Goal: Find specific page/section: Locate a particular part of the current website

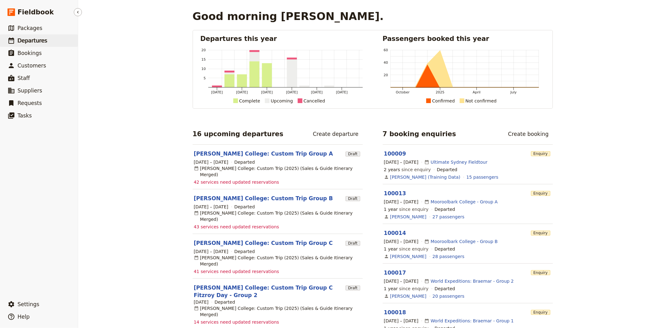
click at [18, 35] on link "​ Departures" at bounding box center [39, 40] width 78 height 13
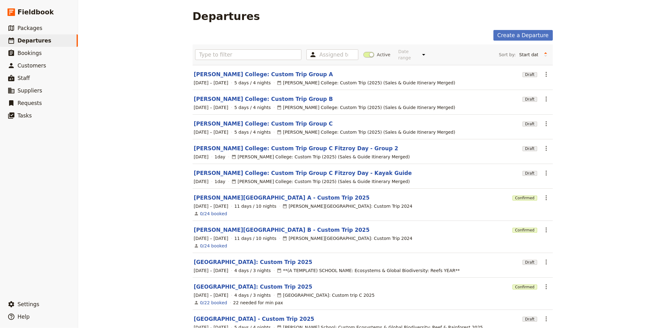
click at [365, 52] on span at bounding box center [368, 55] width 11 height 6
click at [363, 52] on input "Active" at bounding box center [363, 52] width 0 height 0
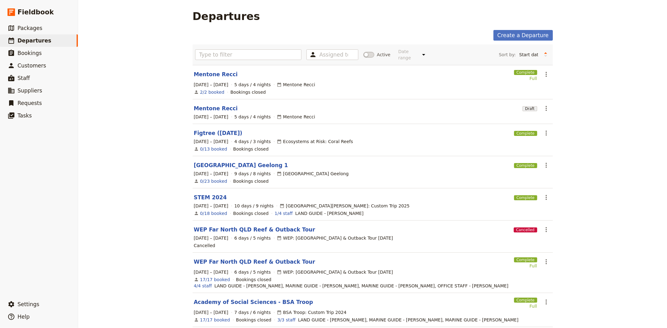
click at [249, 46] on div "Assigned to Active Date range Upcoming This week Last week This month Last mont…" at bounding box center [373, 54] width 360 height 21
click at [248, 49] on input "text" at bounding box center [248, 54] width 107 height 11
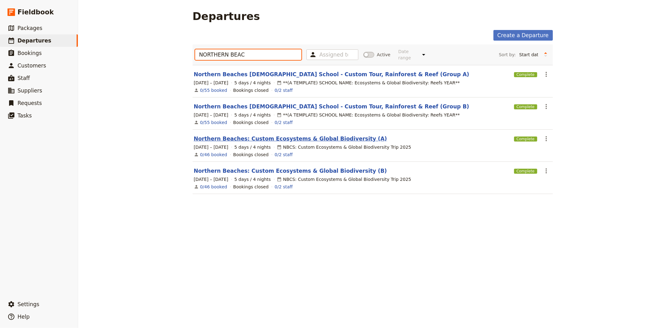
type input "NORTHERN BEAC"
click at [268, 135] on link "Northern Beaches: Custom Ecosystems & Global Biodiversity (A)" at bounding box center [290, 139] width 193 height 8
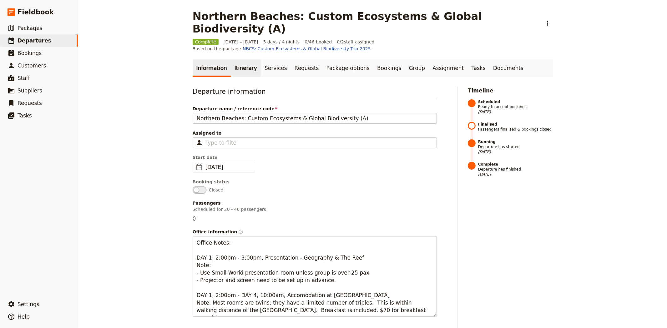
click at [241, 59] on link "Itinerary" at bounding box center [246, 68] width 30 height 18
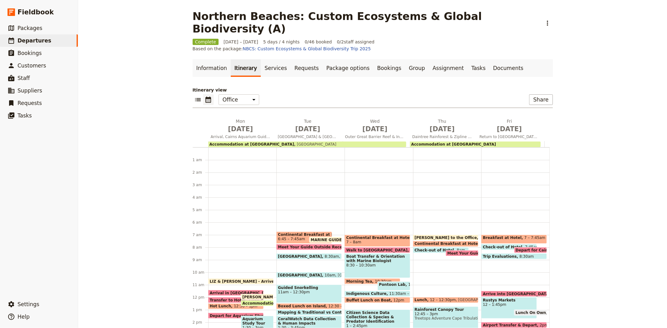
scroll to position [78, 0]
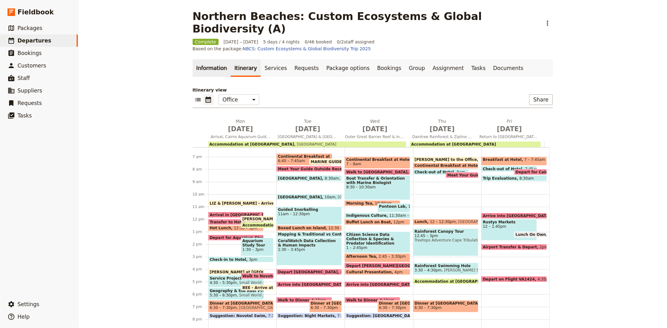
click at [204, 59] on link "Information" at bounding box center [212, 68] width 38 height 18
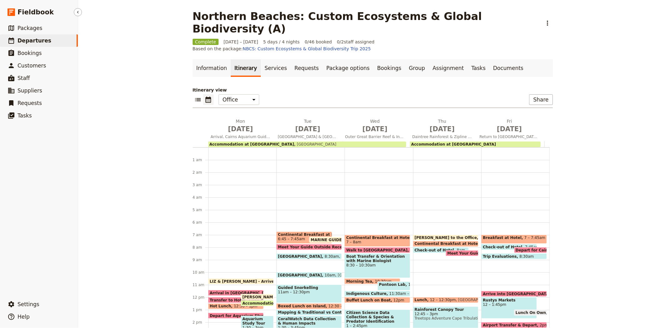
scroll to position [78, 0]
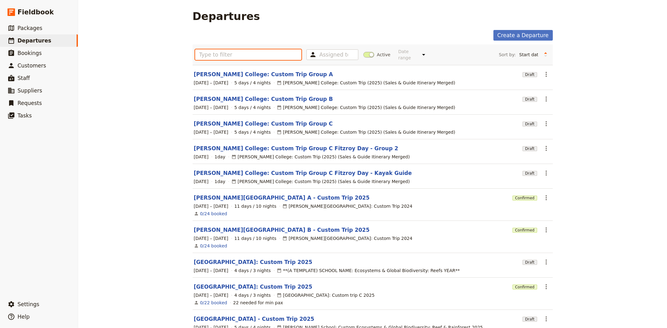
click at [245, 49] on input "text" at bounding box center [248, 54] width 107 height 11
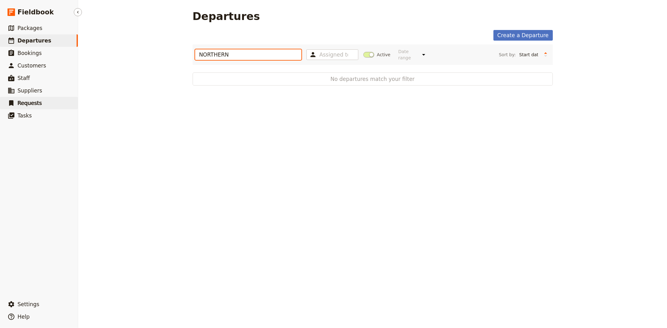
type input "NORTHERN"
drag, startPoint x: 239, startPoint y: 48, endPoint x: 76, endPoint y: 43, distance: 163.3
click at [76, 43] on div "Fieldbook ​ ​ Fieldbook ​ ​ Packages ​ Departures ​ Bookings ​ Customers ​ Staf…" at bounding box center [333, 164] width 667 height 328
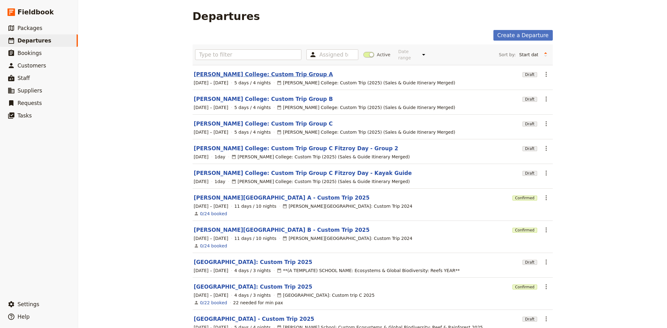
click at [241, 71] on link "[PERSON_NAME] College: Custom Trip Group A" at bounding box center [263, 75] width 139 height 8
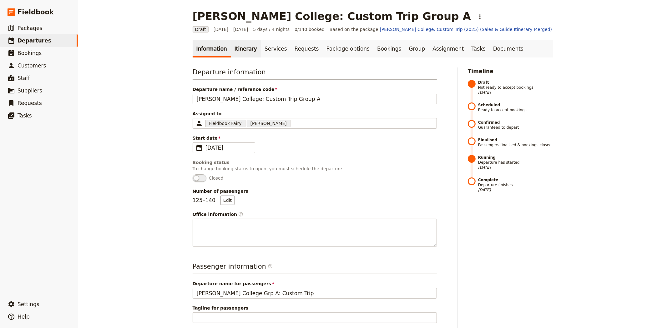
click at [240, 49] on link "Itinerary" at bounding box center [246, 49] width 30 height 18
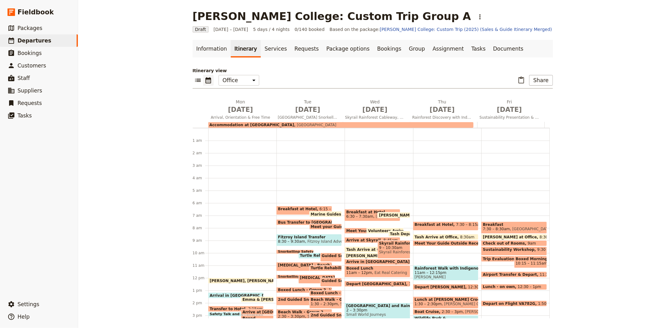
scroll to position [72, 0]
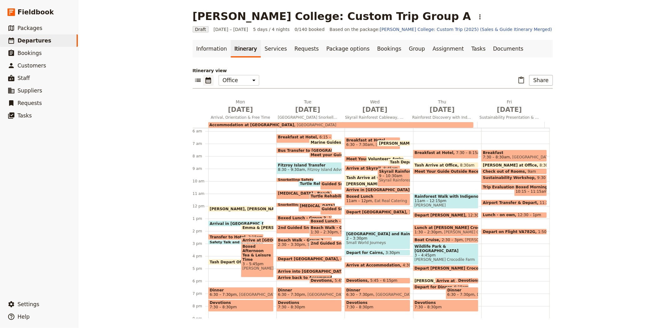
click at [491, 180] on div "Sustainability Workshop 9:30 – 10:15am Small World Journeys" at bounding box center [513, 179] width 65 height 9
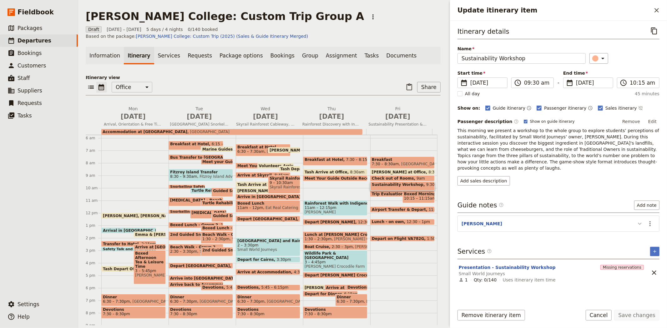
click at [641, 223] on icon "Update itinerary item" at bounding box center [640, 224] width 4 height 2
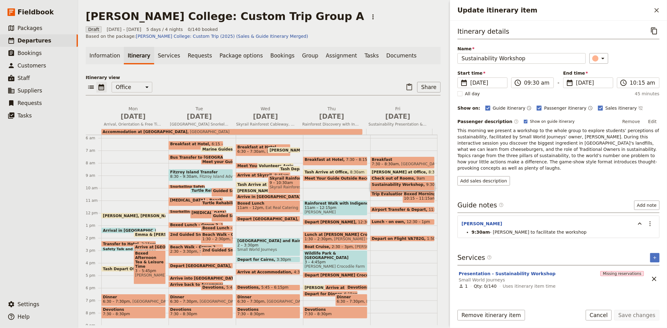
click at [355, 74] on p "Itinerary view" at bounding box center [263, 77] width 355 height 6
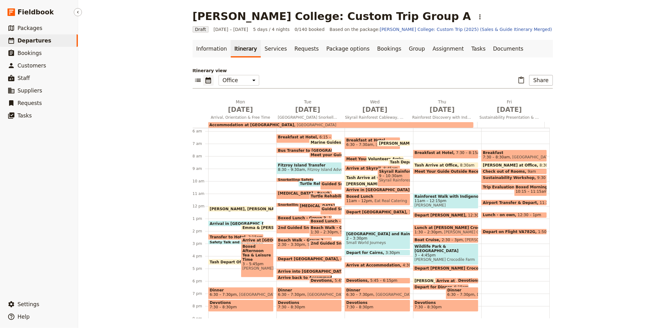
click at [38, 44] on span "Departures" at bounding box center [35, 41] width 34 height 6
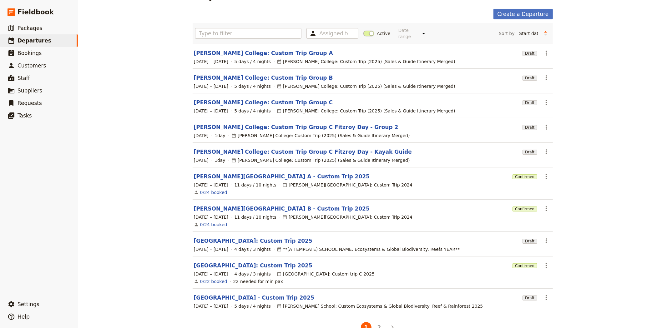
scroll to position [33, 0]
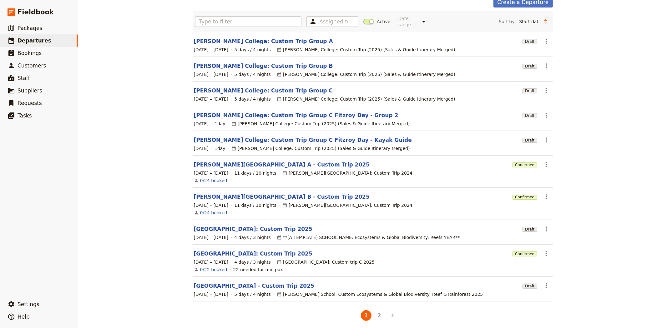
click at [249, 195] on link "[PERSON_NAME][GEOGRAPHIC_DATA] B - Custom Trip 2025" at bounding box center [282, 197] width 176 height 8
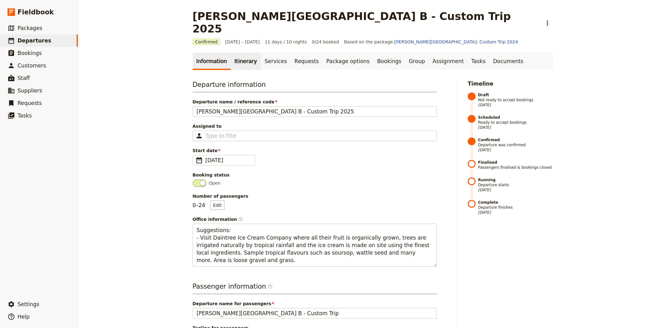
click at [235, 53] on link "Itinerary" at bounding box center [246, 62] width 30 height 18
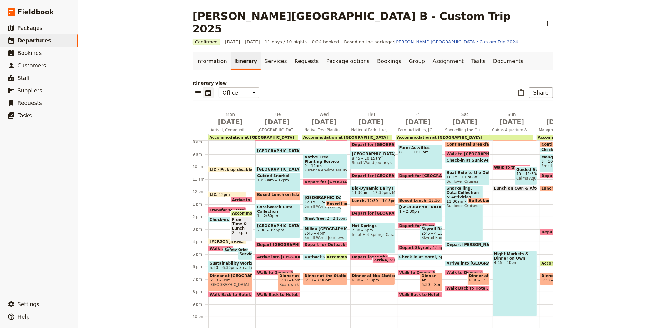
scroll to position [107, 0]
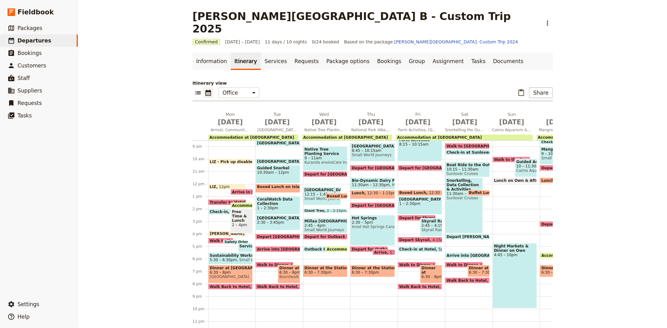
click at [220, 232] on span "LIZ - leave SWJ for Novotel" at bounding box center [254, 234] width 88 height 4
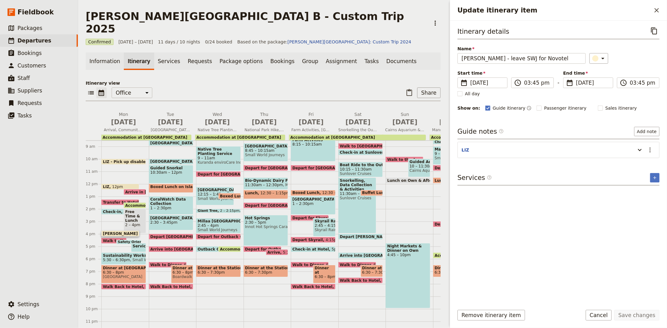
click at [111, 239] on span "Walk to Novotel for Activities & Dinner" at bounding box center [145, 241] width 84 height 4
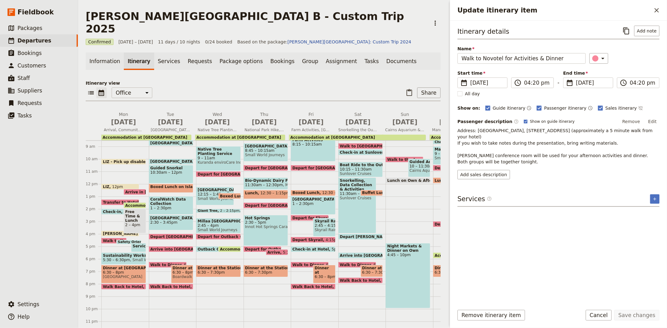
click at [126, 240] on span "Safety Orientation" at bounding box center [137, 242] width 38 height 4
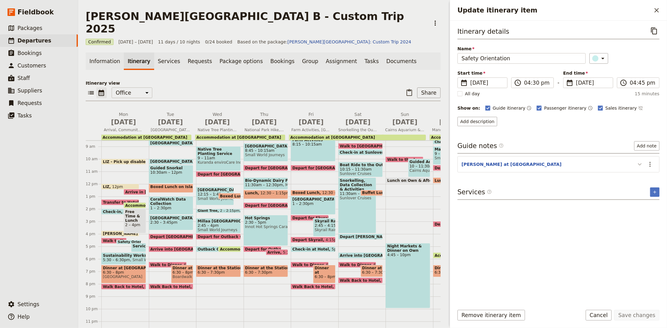
click at [638, 167] on icon "Update itinerary item" at bounding box center [640, 165] width 8 height 8
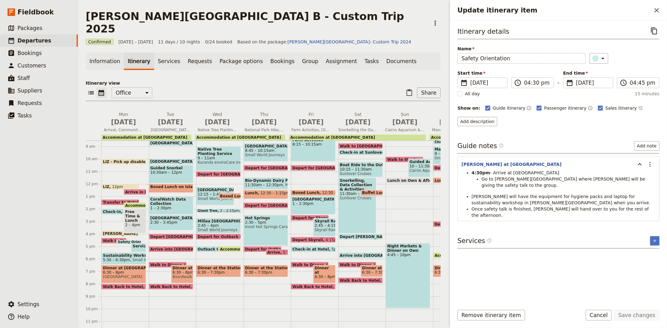
click at [139, 244] on span "Service Project for the Homeless" at bounding box center [169, 246] width 72 height 4
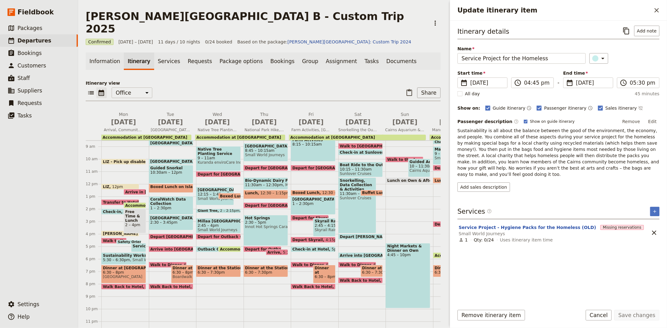
click at [133, 258] on span "Small World Journeys" at bounding box center [151, 260] width 42 height 4
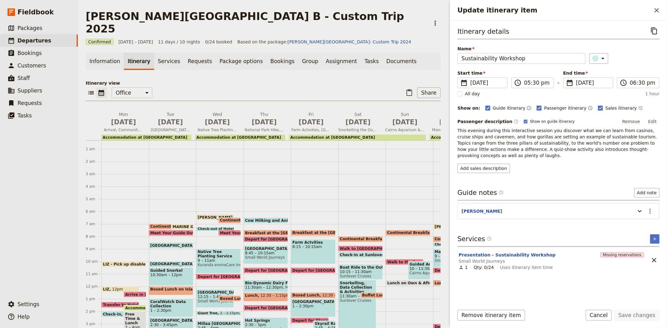
scroll to position [2, 0]
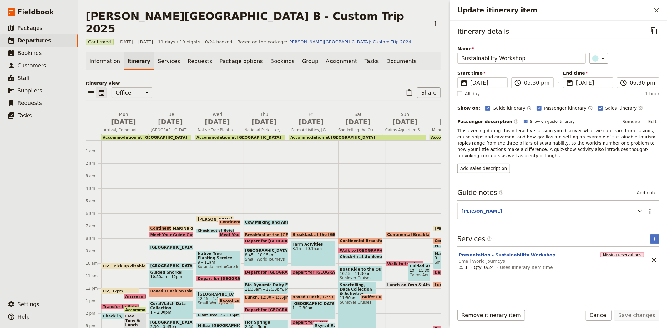
click at [185, 227] on span "MARINE GUIDES - Arrive at Office" at bounding box center [209, 229] width 73 height 4
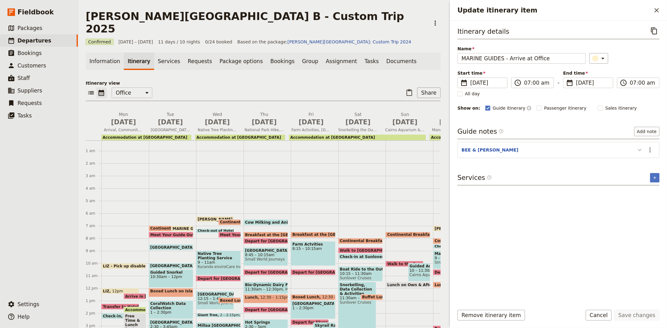
click at [640, 151] on icon "Update itinerary item" at bounding box center [640, 150] width 4 height 2
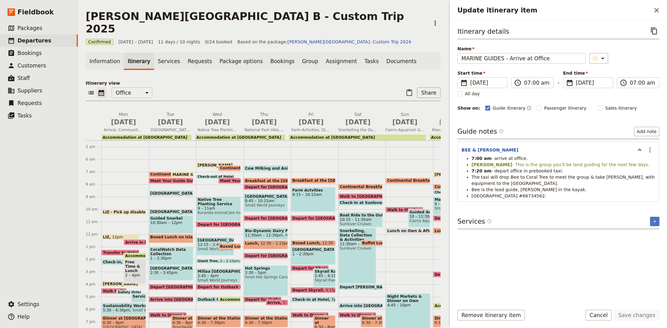
scroll to position [51, 0]
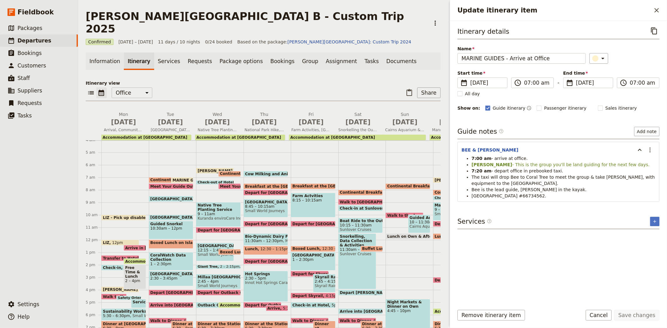
click at [208, 169] on span "STEVEN - Arrive to the Office" at bounding box center [230, 171] width 65 height 4
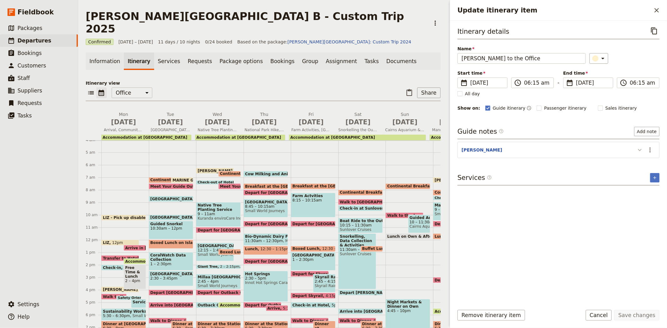
click at [640, 148] on icon "Update itinerary item" at bounding box center [640, 150] width 8 height 8
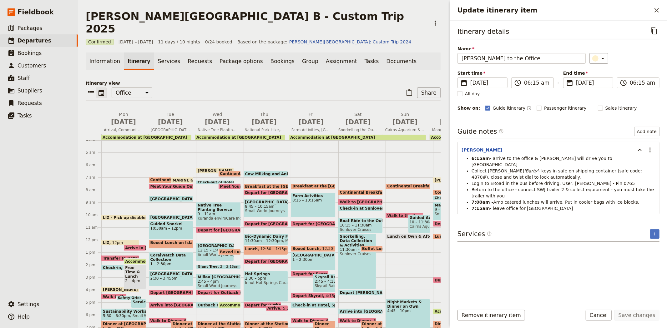
click at [221, 203] on span "Native Tree Planting Service Work" at bounding box center [219, 207] width 42 height 9
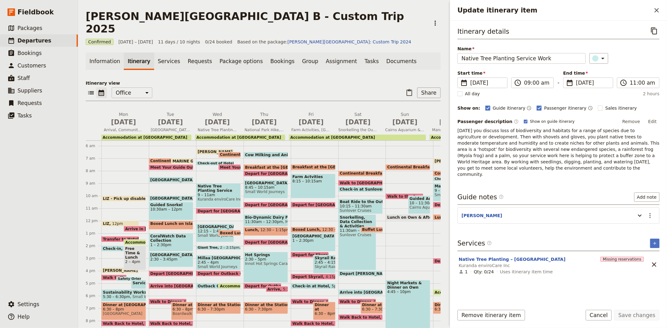
scroll to position [85, 0]
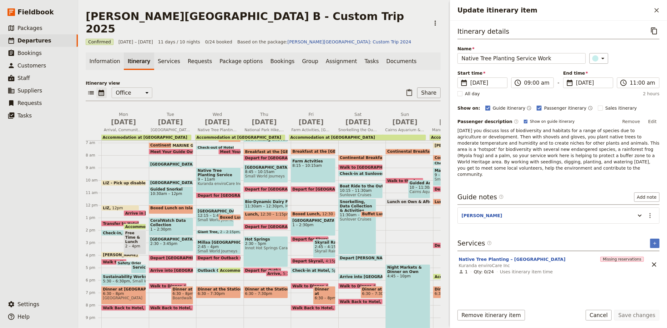
click at [213, 209] on span "Crater Lakes National Park" at bounding box center [215, 211] width 35 height 4
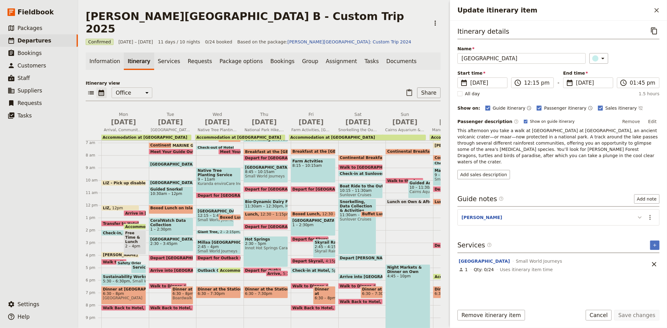
click at [638, 214] on icon "Update itinerary item" at bounding box center [640, 218] width 8 height 8
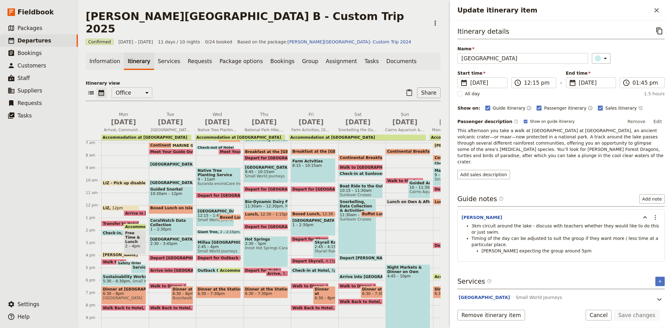
click at [231, 230] on div "Giant Tree 2 – 2:15pm Small World Journeys" at bounding box center [218, 232] width 45 height 4
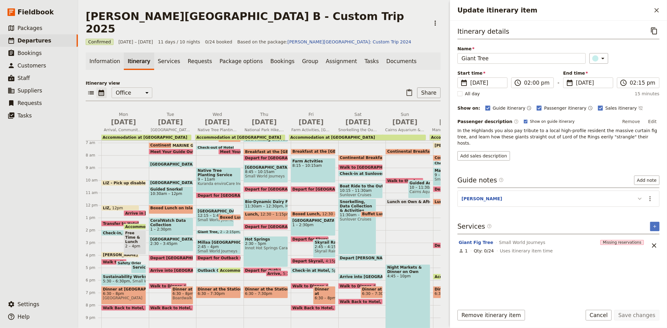
click at [638, 195] on icon "Update itinerary item" at bounding box center [640, 199] width 8 height 8
click at [214, 245] on span "2:45 – 4pm" at bounding box center [219, 247] width 42 height 4
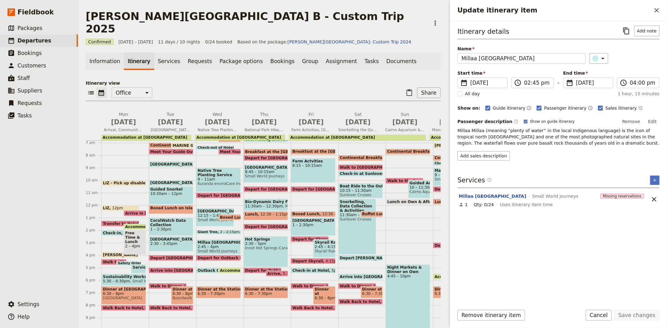
click at [209, 269] on span "Outback Cattle Station" at bounding box center [223, 271] width 51 height 4
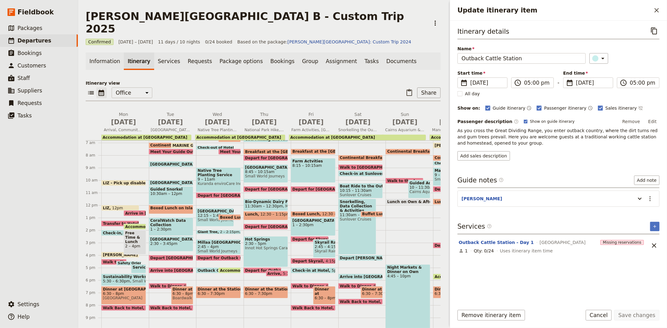
click at [210, 292] on span "6:30 – 7:30pm" at bounding box center [211, 294] width 27 height 4
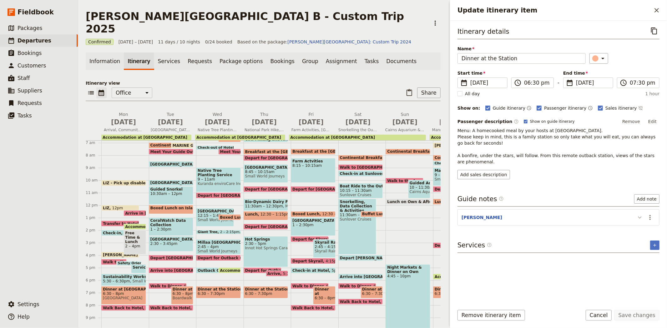
click at [638, 215] on icon "Update itinerary item" at bounding box center [640, 218] width 8 height 8
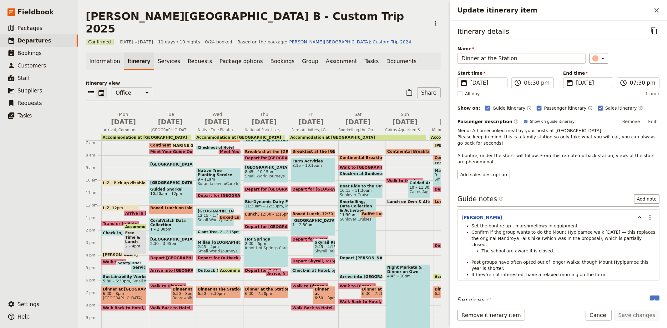
click at [275, 200] on span "Bio-Dynamic Dairy Farm" at bounding box center [266, 202] width 42 height 4
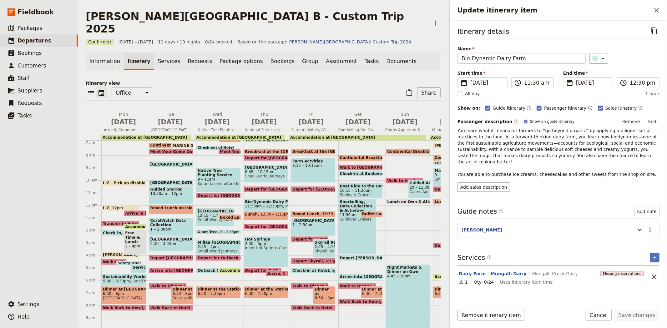
click at [270, 187] on span "Depart for Dairy Farm" at bounding box center [280, 189] width 70 height 4
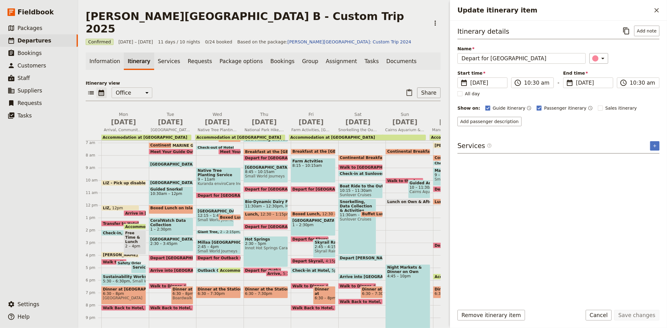
click at [265, 204] on span "11:30am – 12:30pm" at bounding box center [264, 206] width 38 height 4
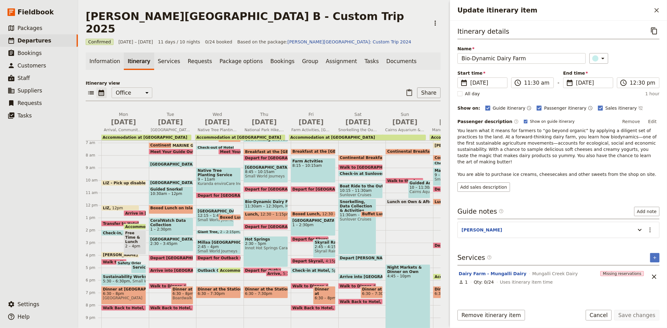
click at [260, 212] on span "12:30 – 1:15pm" at bounding box center [274, 215] width 29 height 7
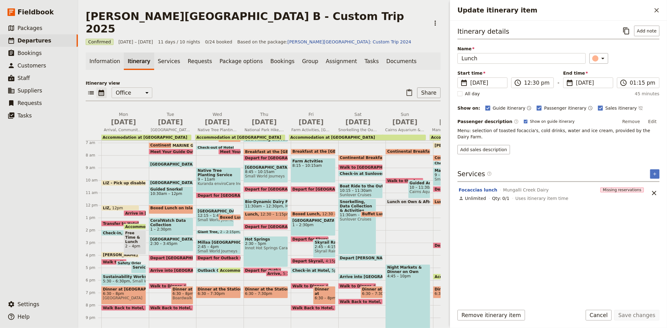
click at [265, 225] on span "Depart for Hot Springs" at bounding box center [280, 227] width 70 height 4
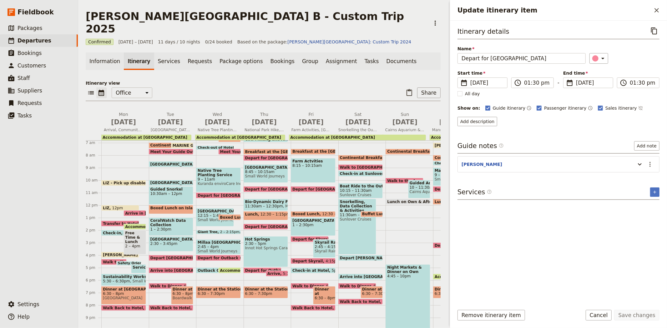
click at [268, 246] on span "Innot Hot Springs Caravan & Leisure Park" at bounding box center [266, 248] width 42 height 4
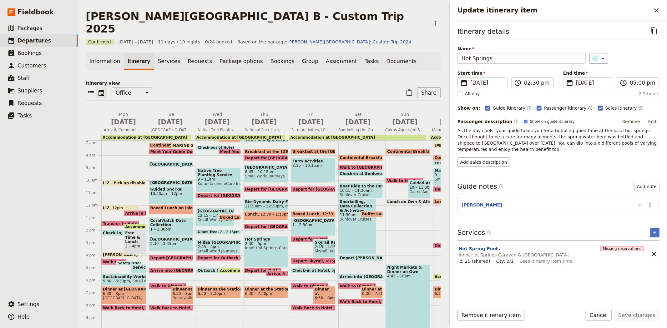
click at [636, 201] on icon "Update itinerary item" at bounding box center [640, 205] width 8 height 8
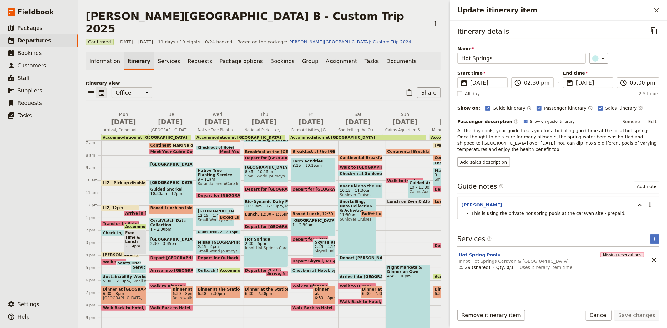
click at [593, 166] on div "Itinerary details ​ Name Hot Springs ​ Start time ​ 11 Sep 2025 11/09/2025 2025…" at bounding box center [558, 163] width 202 height 274
click at [251, 292] on span "6:30 – 7:30pm" at bounding box center [258, 294] width 27 height 4
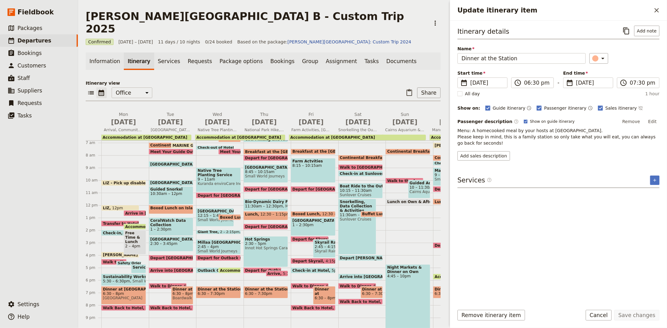
click at [308, 158] on div "Farm Actvities 8:15 – 10:15am" at bounding box center [313, 170] width 45 height 25
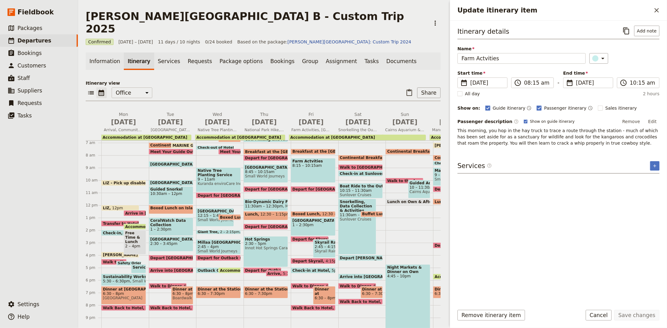
click at [310, 187] on span "Depart for Kuranda" at bounding box center [327, 189] width 70 height 4
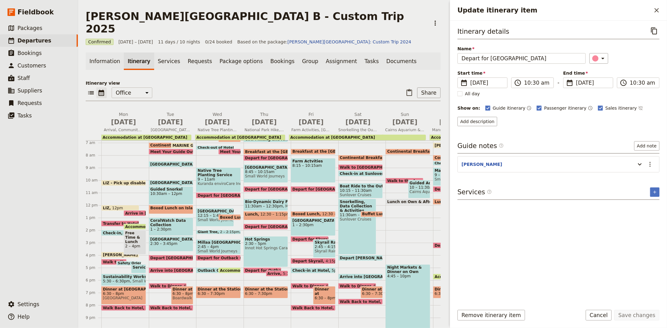
click at [305, 211] on div "Boxed Lunch 12:30 – 1pm Woodleigh Cattle Station" at bounding box center [313, 214] width 45 height 6
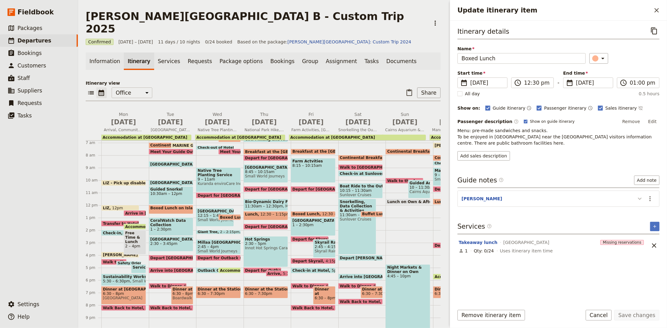
click at [639, 201] on icon "Update itinerary item" at bounding box center [640, 199] width 8 height 8
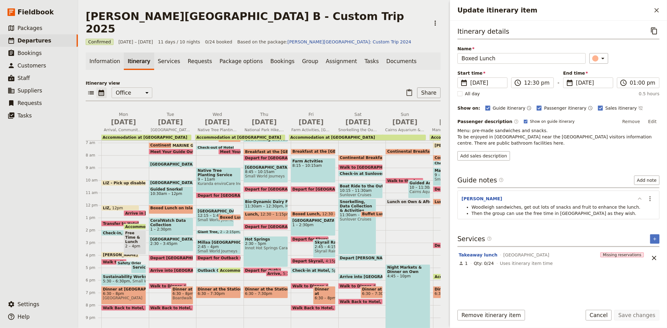
click at [639, 201] on icon "Update itinerary item" at bounding box center [640, 199] width 8 height 8
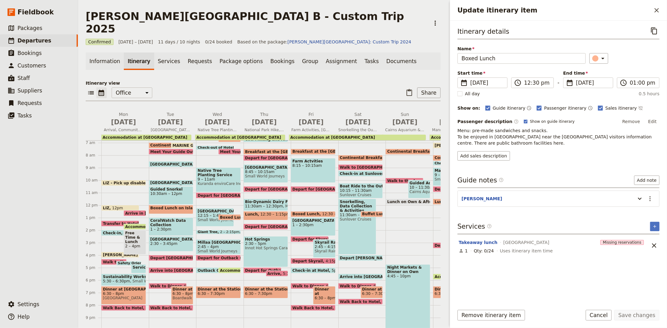
click at [313, 219] on span "Kuranda Mountain Village" at bounding box center [313, 221] width 42 height 4
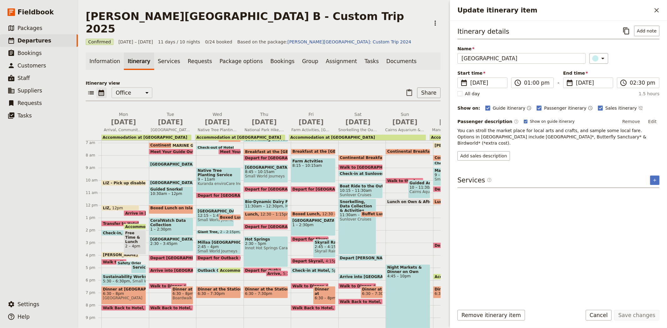
click at [323, 249] on span "Skyrail Rainforest Cableway" at bounding box center [324, 251] width 19 height 4
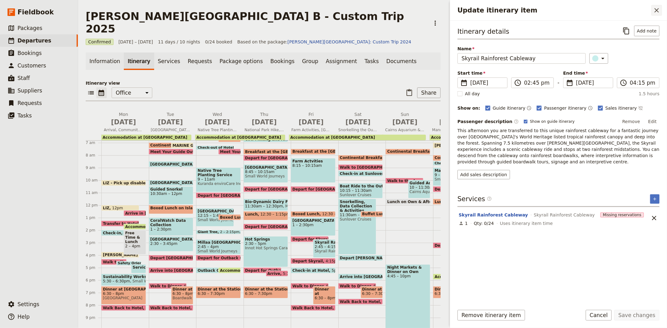
click at [655, 12] on icon "Close drawer" at bounding box center [656, 10] width 4 height 4
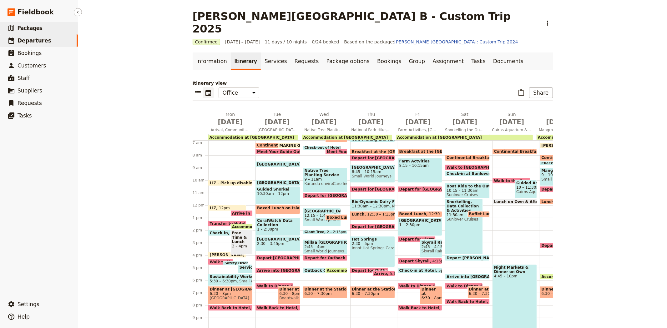
click at [34, 25] on span "Packages" at bounding box center [30, 28] width 25 height 6
